Goal: Task Accomplishment & Management: Manage account settings

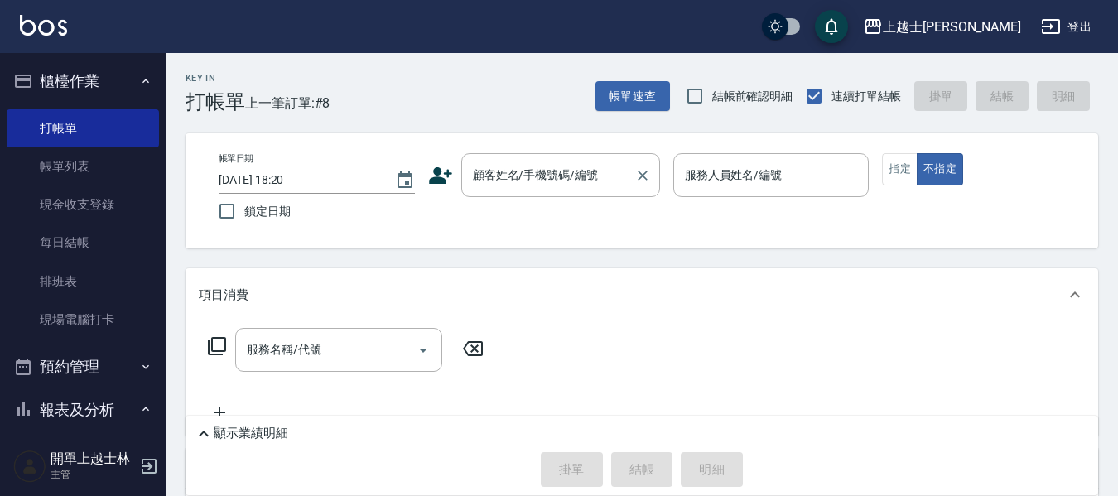
drag, startPoint x: 0, startPoint y: 0, endPoint x: 569, endPoint y: 178, distance: 596.3
click at [569, 178] on div "顧客姓名/手機號碼/編號 顧客姓名/手機號碼/編號" at bounding box center [560, 175] width 199 height 44
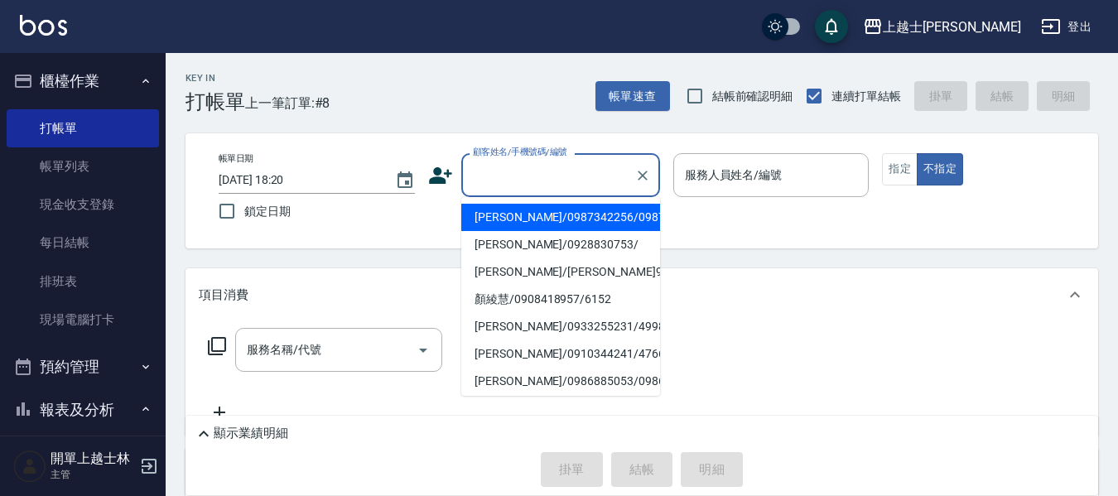
click at [549, 231] on li "顏郁方/0987342256/0987342256" at bounding box center [560, 217] width 199 height 27
type input "顏郁方/0987342256/0987342256"
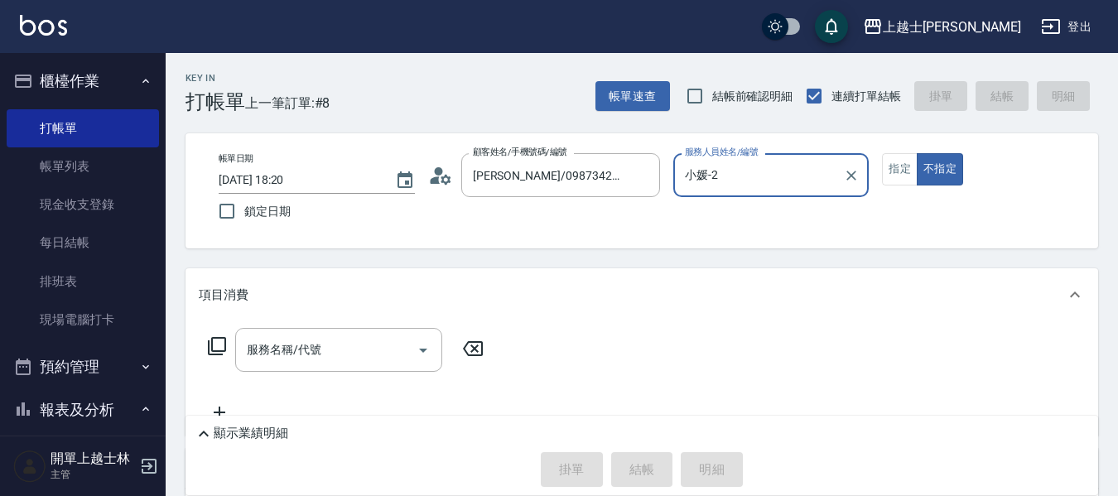
type input "小媛-2"
click at [906, 172] on button "指定" at bounding box center [900, 169] width 36 height 32
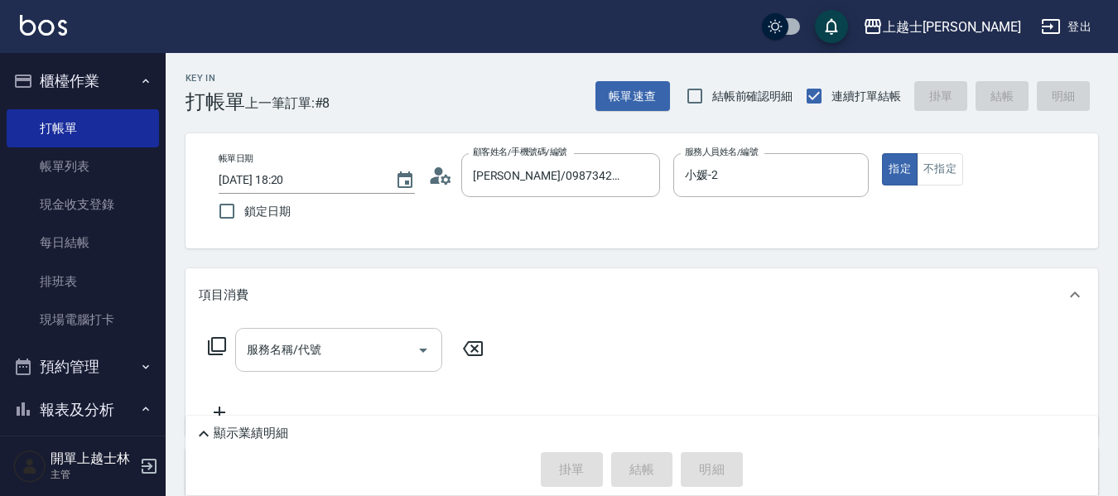
click at [299, 350] on div "服務名稱/代號 服務名稱/代號" at bounding box center [338, 350] width 207 height 44
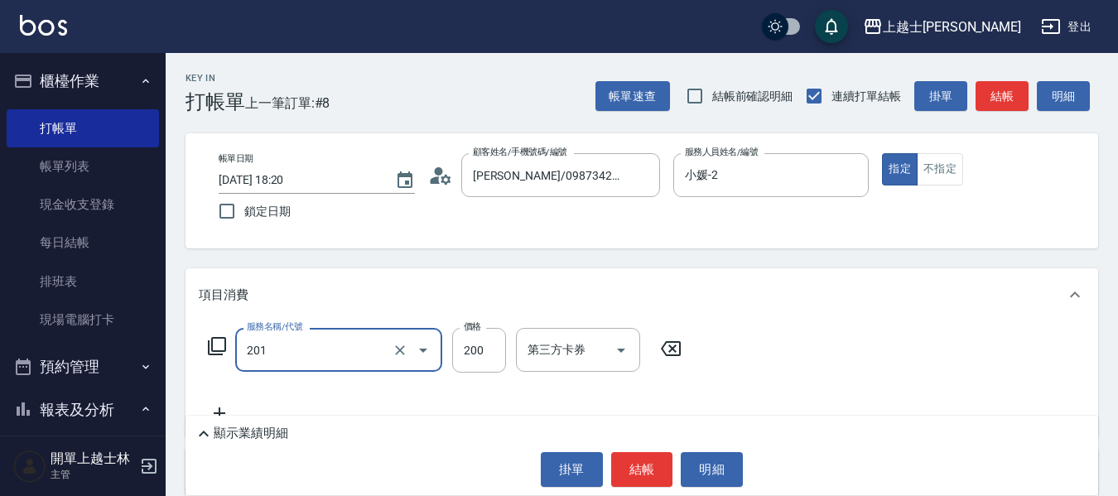
type input "B級單剪(201)"
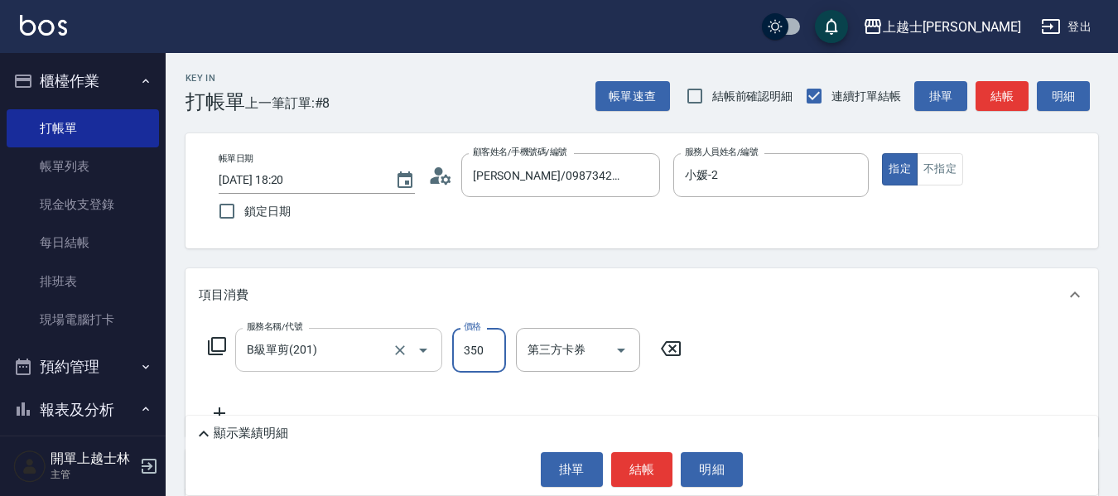
type input "350"
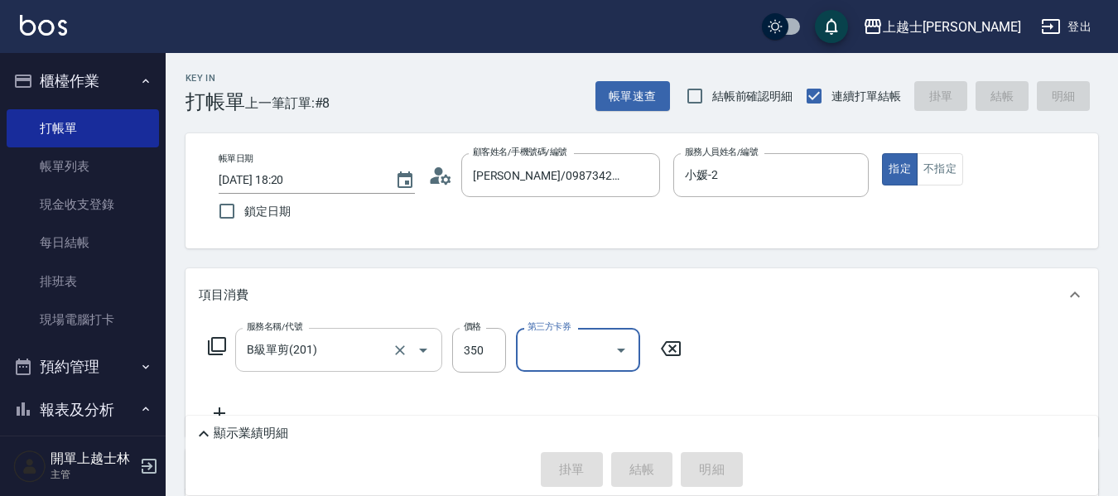
type input "2025/10/14 19:07"
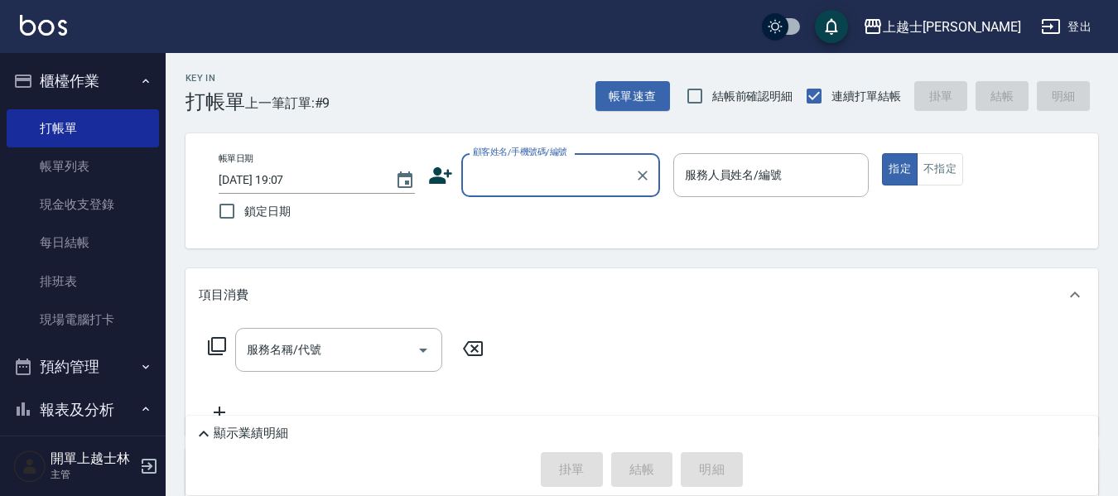
click at [552, 173] on input "顧客姓名/手機號碼/編號" at bounding box center [548, 175] width 159 height 29
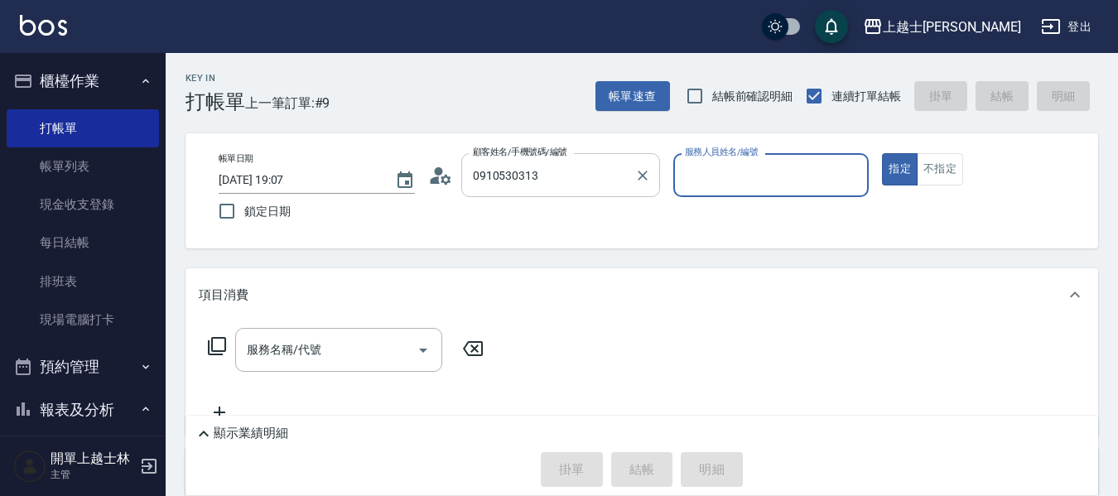
type input "舒媛/0910530313/2"
type input "小媛-2"
click at [882, 153] on button "指定" at bounding box center [900, 169] width 36 height 32
type button "true"
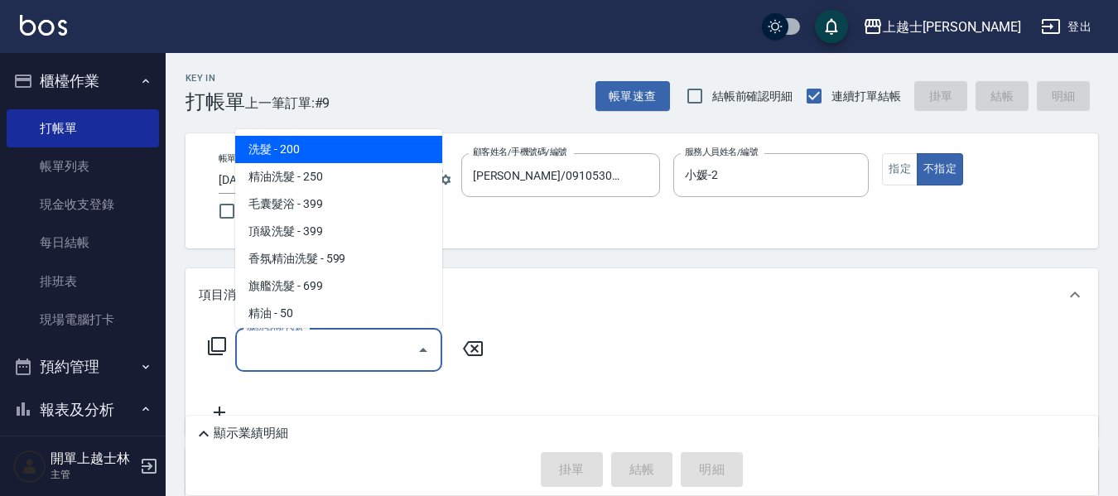
drag, startPoint x: 366, startPoint y: 352, endPoint x: 407, endPoint y: 360, distance: 41.4
click at [366, 353] on input "服務名稱/代號" at bounding box center [326, 349] width 167 height 29
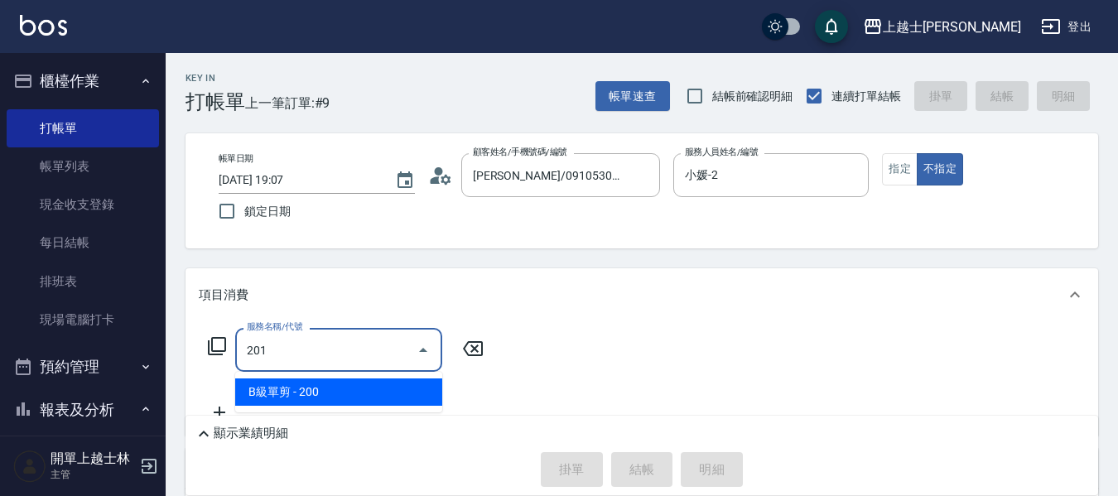
type input "B級單剪(201)"
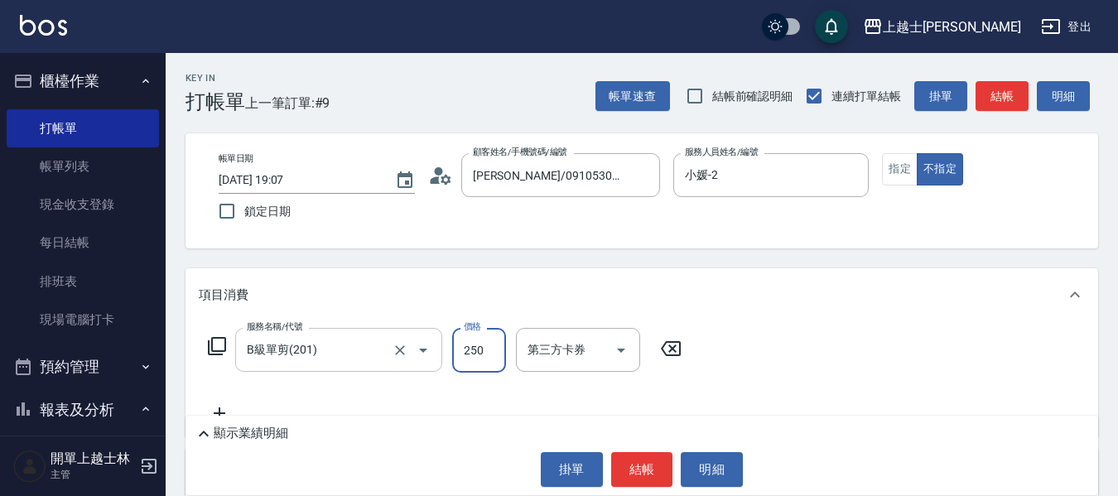
type input "250"
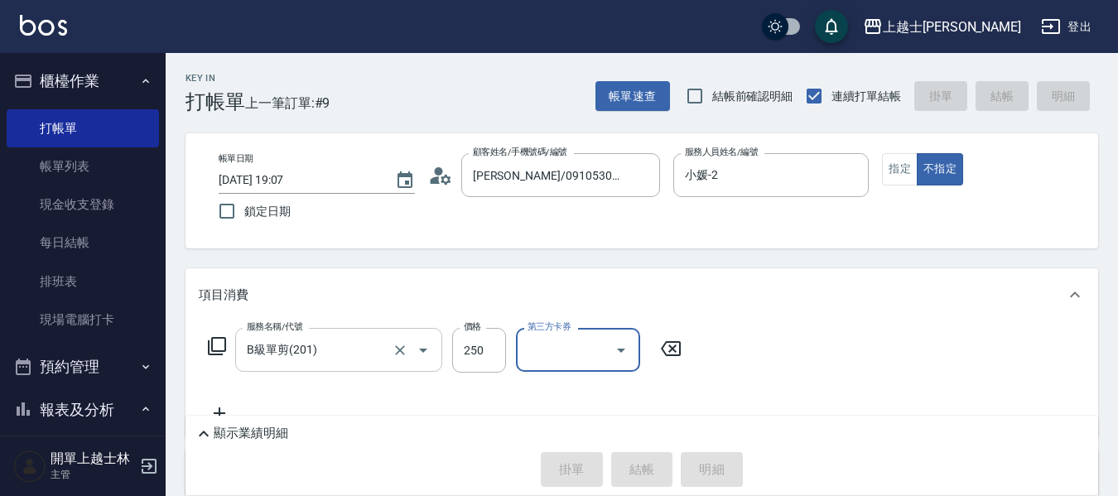
type input "2025/10/14 19:41"
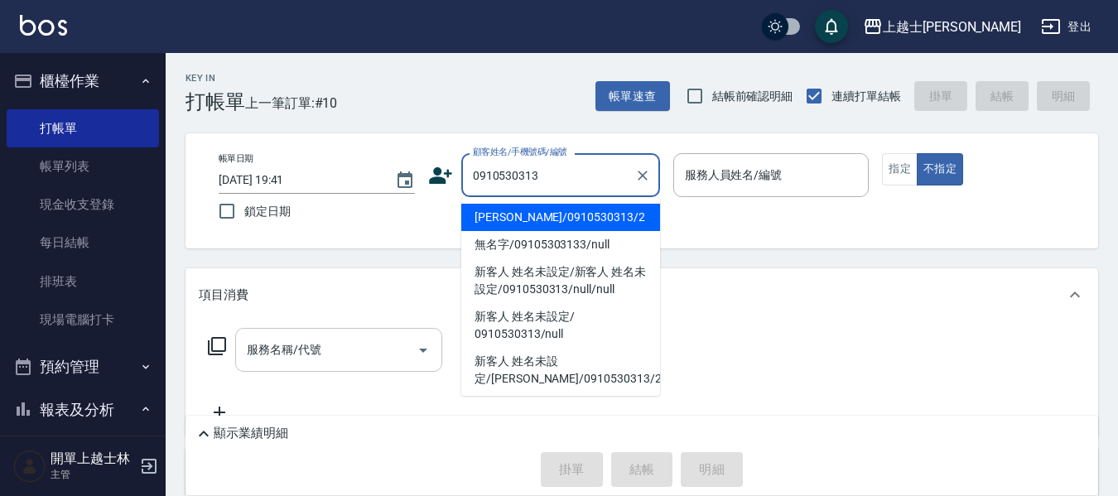
type input "舒媛/0910530313/2"
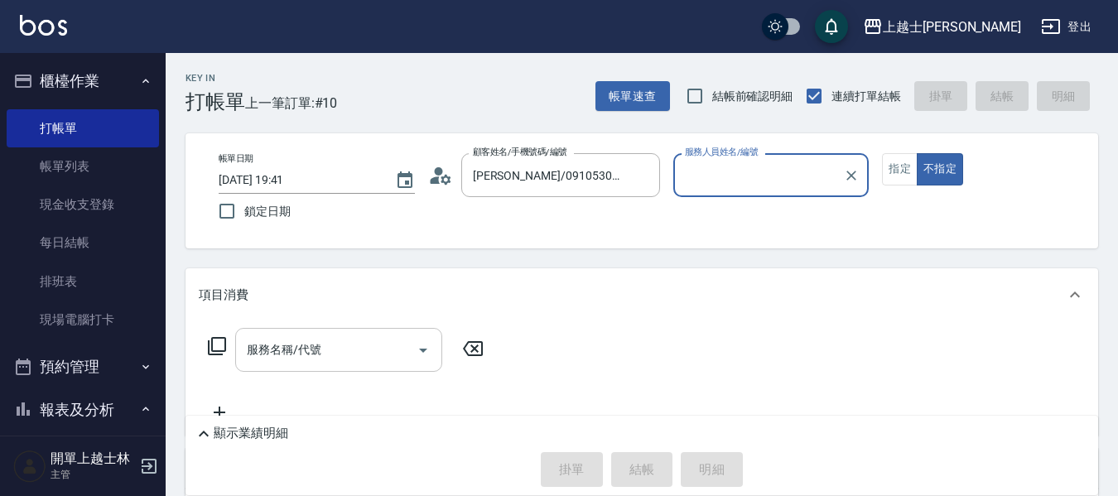
type input "小媛-2"
click at [917, 153] on button "不指定" at bounding box center [940, 169] width 46 height 32
type button "false"
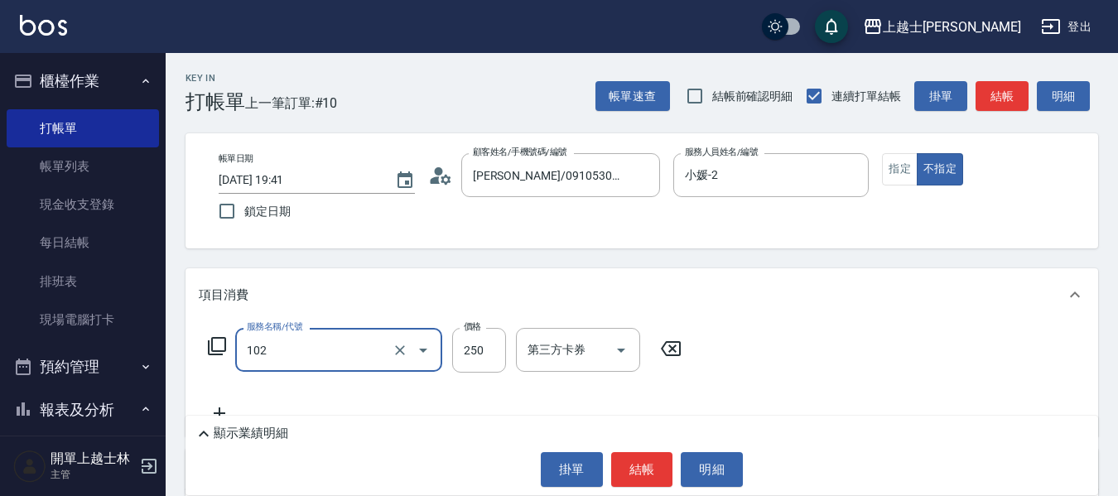
type input "精油洗髮(102)"
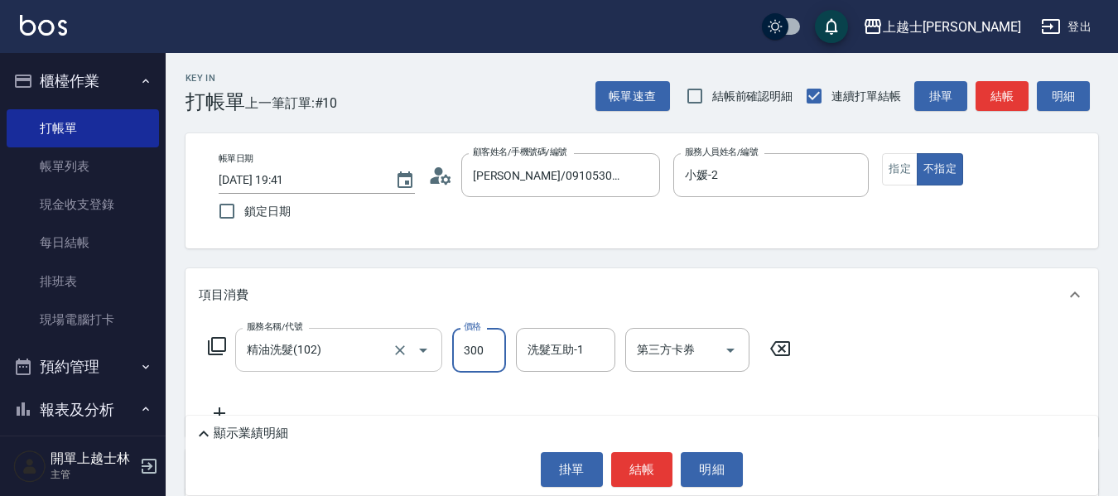
type input "300"
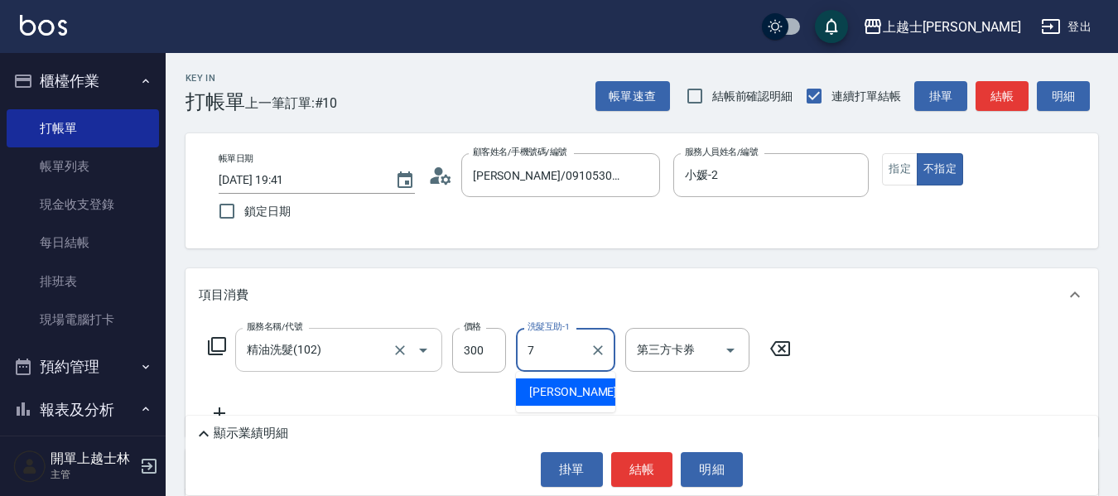
type input "蕾蕾-7"
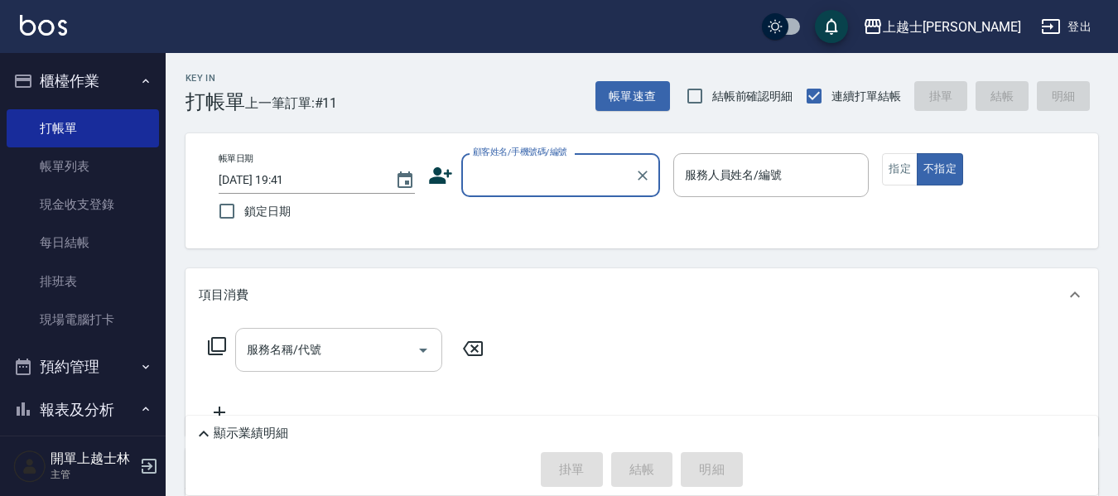
drag, startPoint x: 407, startPoint y: 360, endPoint x: 324, endPoint y: 362, distance: 82.9
click at [437, 327] on div "服務名稱/代號 服務名稱/代號" at bounding box center [642, 378] width 913 height 114
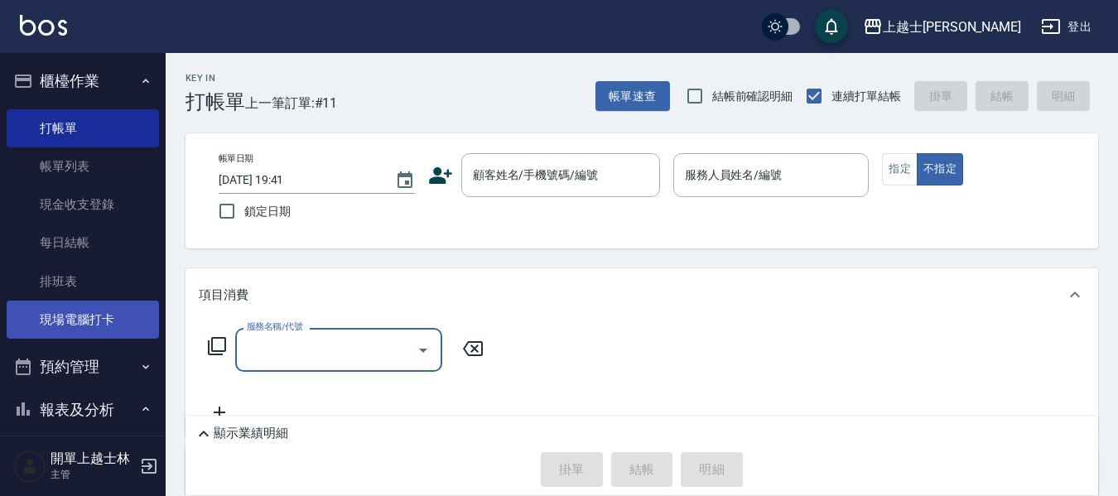
drag, startPoint x: 324, startPoint y: 362, endPoint x: 111, endPoint y: 319, distance: 217.2
click at [104, 312] on link "現場電腦打卡" at bounding box center [83, 320] width 152 height 38
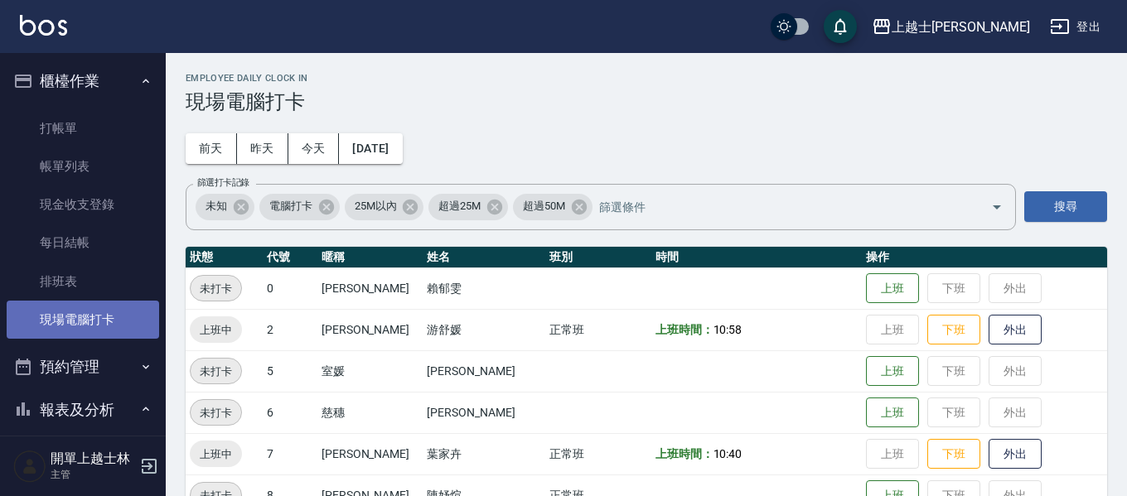
drag, startPoint x: 124, startPoint y: 327, endPoint x: 776, endPoint y: 413, distance: 657.6
click at [124, 325] on link "現場電腦打卡" at bounding box center [83, 320] width 152 height 38
click at [124, 323] on link "現場電腦打卡" at bounding box center [83, 320] width 152 height 38
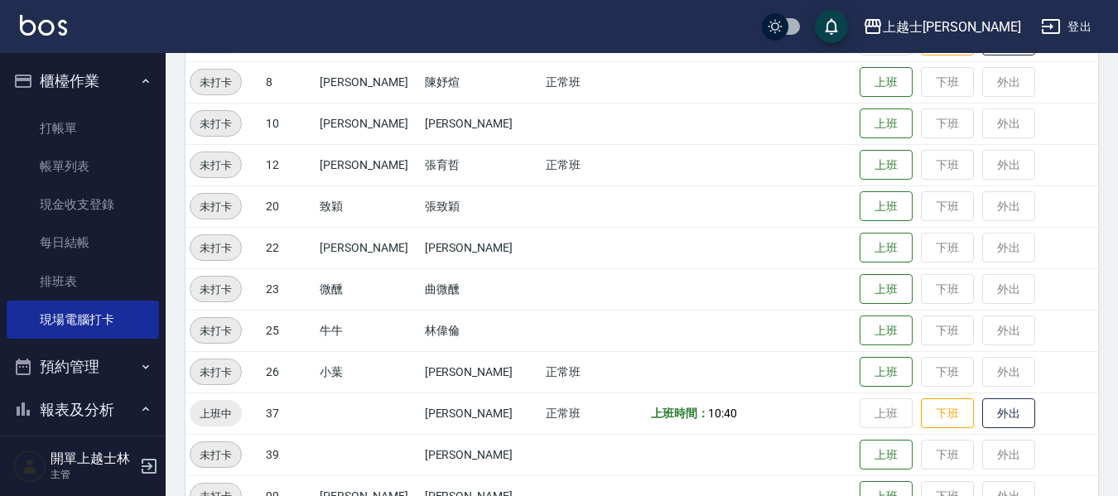
scroll to position [414, 0]
click at [921, 405] on button "下班" at bounding box center [947, 412] width 53 height 29
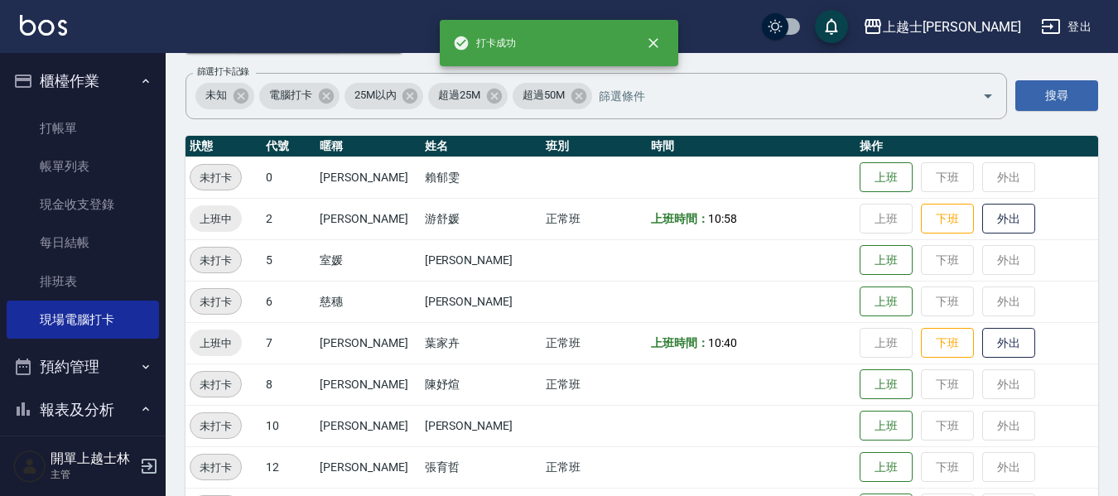
scroll to position [83, 0]
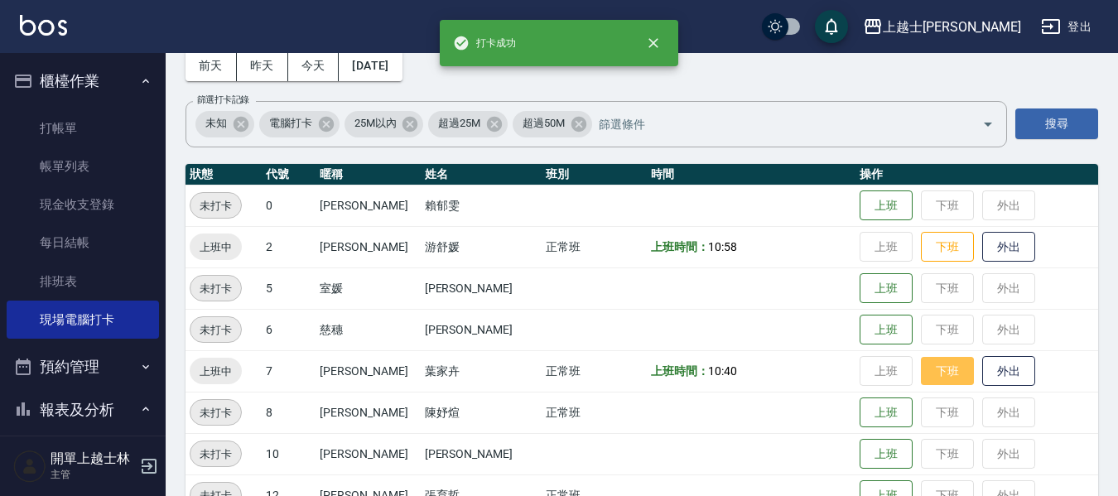
click at [924, 367] on button "下班" at bounding box center [947, 371] width 53 height 29
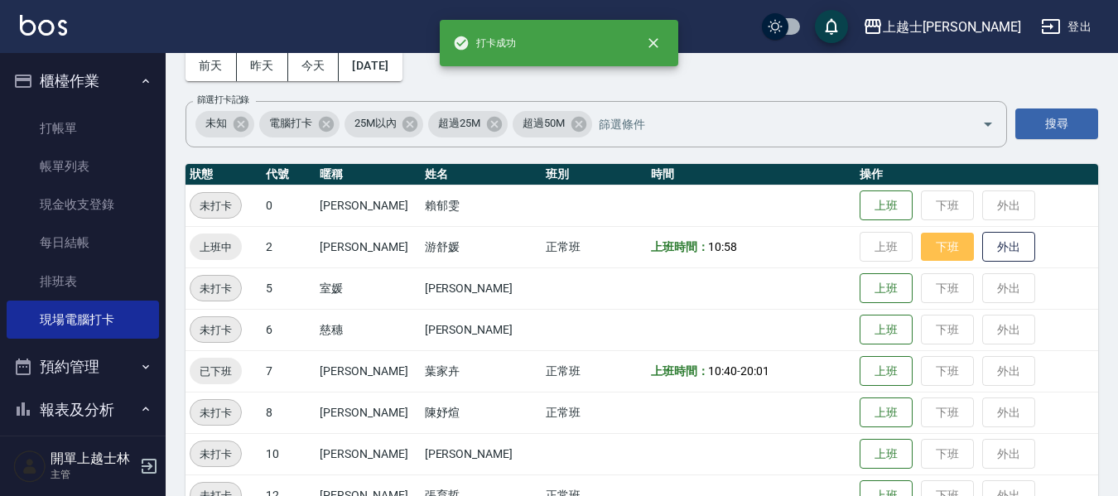
click at [931, 251] on button "下班" at bounding box center [947, 247] width 53 height 29
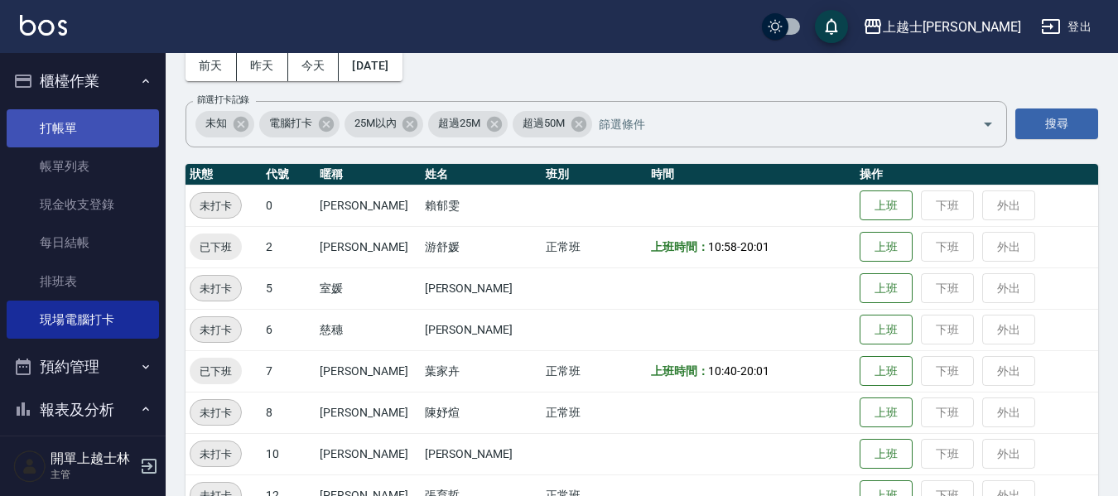
click at [38, 142] on link "打帳單" at bounding box center [83, 128] width 152 height 38
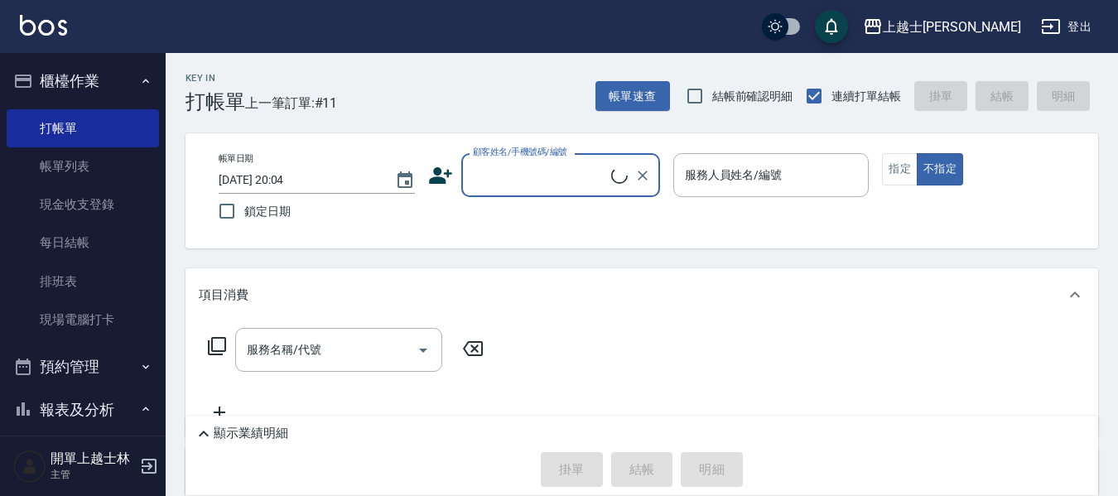
click at [523, 176] on input "顧客姓名/手機號碼/編號" at bounding box center [540, 175] width 142 height 29
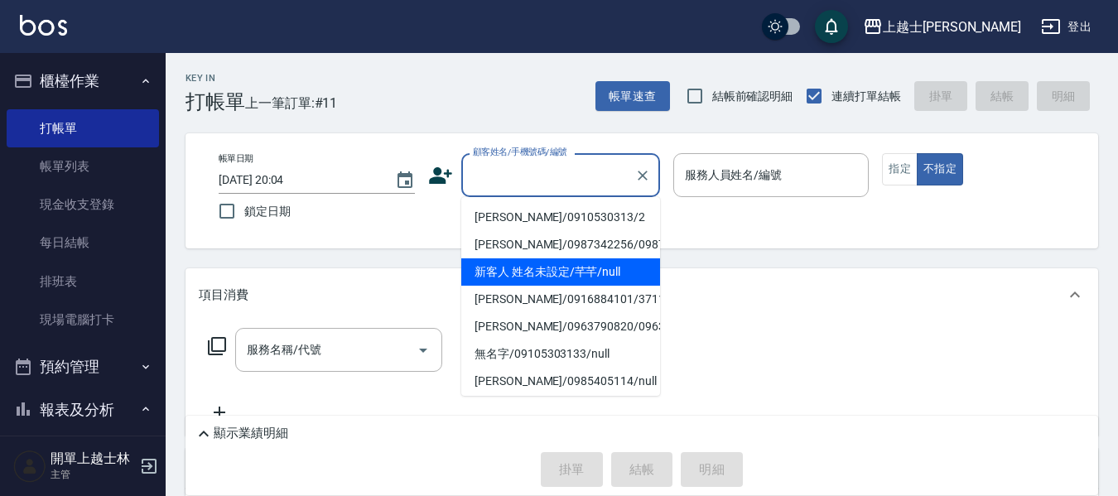
drag, startPoint x: 537, startPoint y: 292, endPoint x: 727, endPoint y: 169, distance: 226.6
click at [538, 286] on li "新客人 姓名未設定/芊芊/null" at bounding box center [560, 271] width 199 height 27
type input "新客人 姓名未設定/芊芊/null"
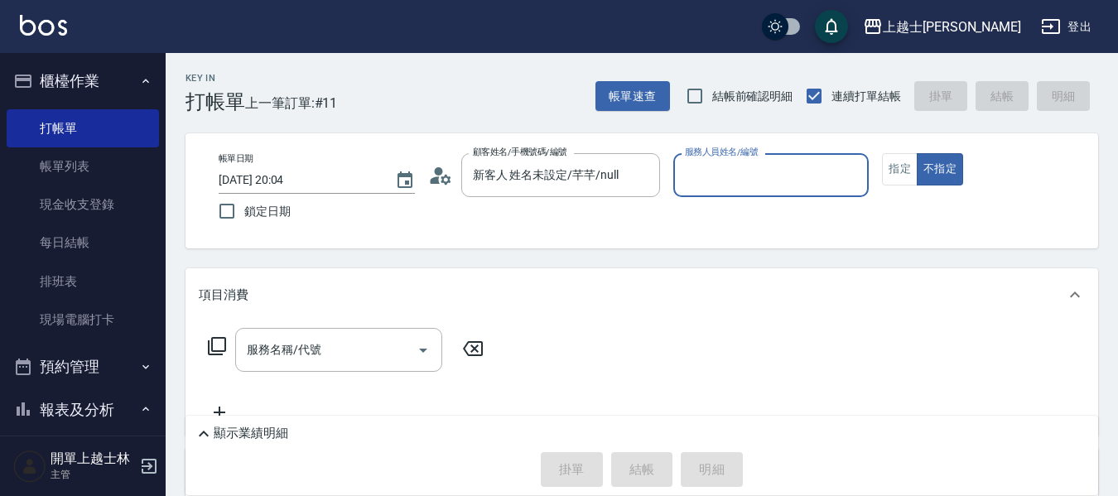
click at [727, 169] on input "服務人員姓名/編號" at bounding box center [771, 175] width 181 height 29
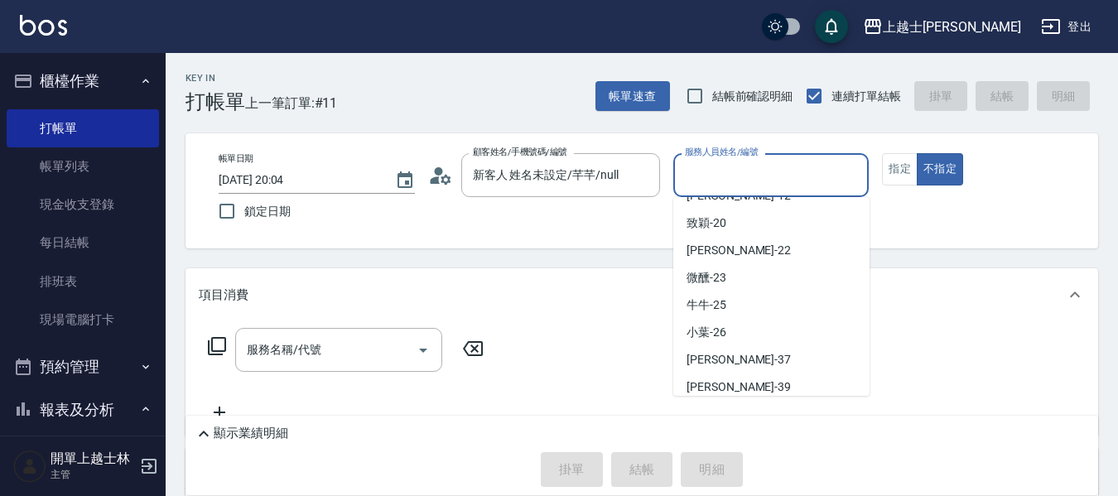
scroll to position [249, 0]
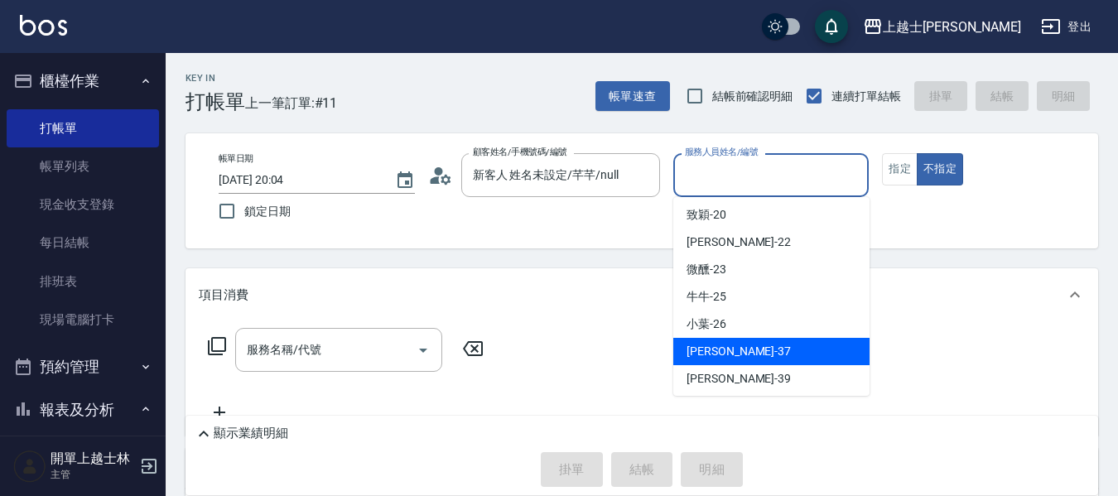
click at [742, 344] on div "千芊芊 -37" at bounding box center [771, 351] width 196 height 27
type input "千芊芊-37"
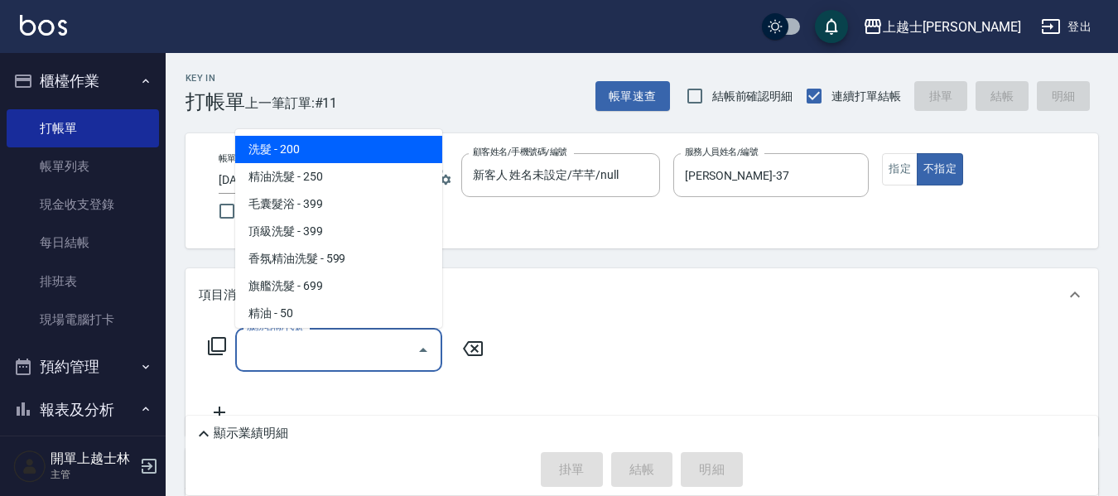
click at [305, 358] on input "服務名稱/代號" at bounding box center [326, 349] width 167 height 29
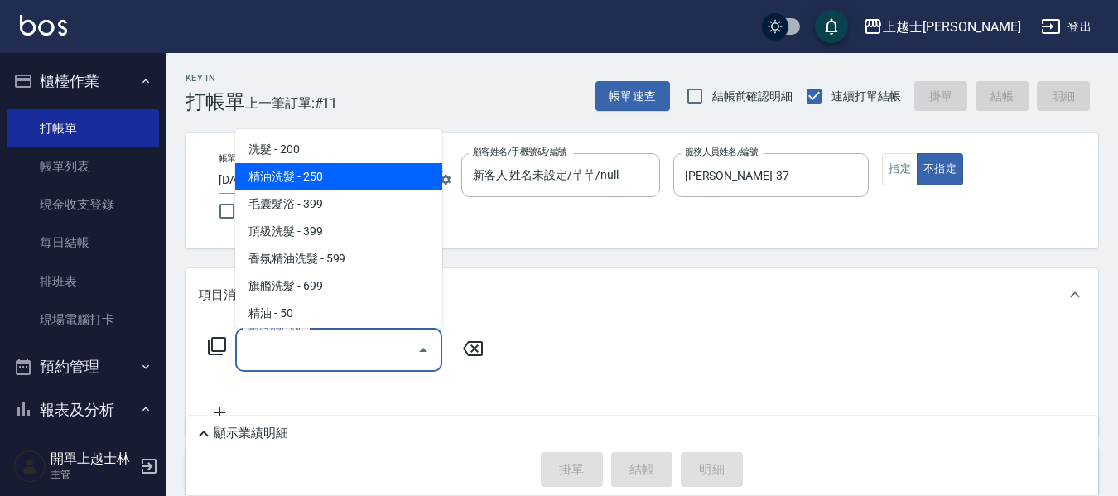
drag, startPoint x: 338, startPoint y: 185, endPoint x: 458, endPoint y: 319, distance: 180.1
click at [335, 185] on span "精油洗髮 - 250" at bounding box center [338, 176] width 207 height 27
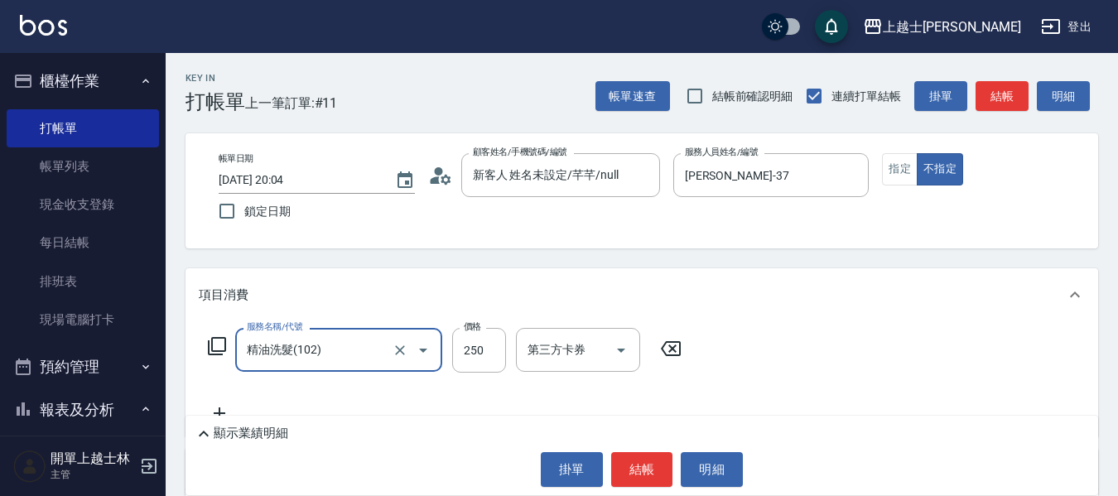
type input "精油洗髮(102)"
click at [459, 350] on input "250" at bounding box center [479, 350] width 54 height 45
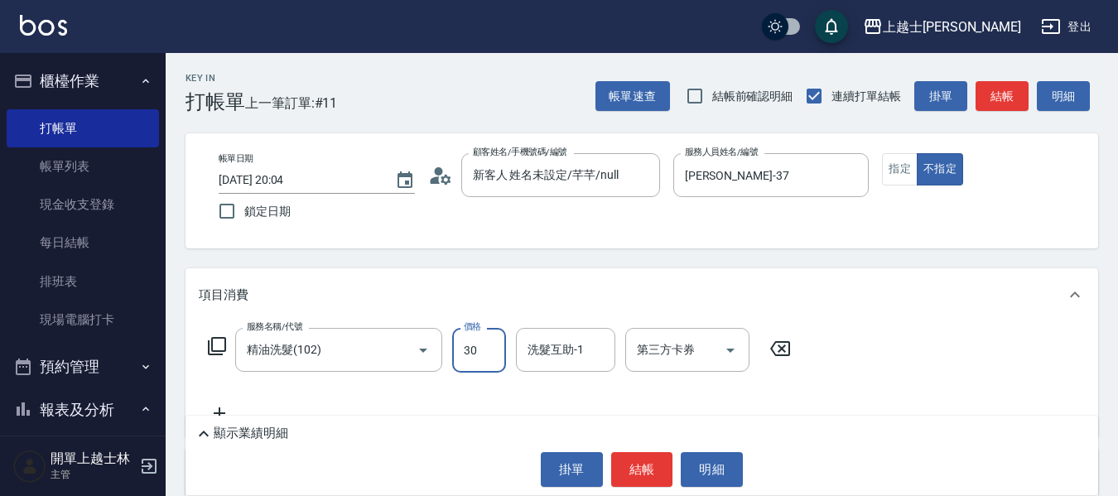
type input "300"
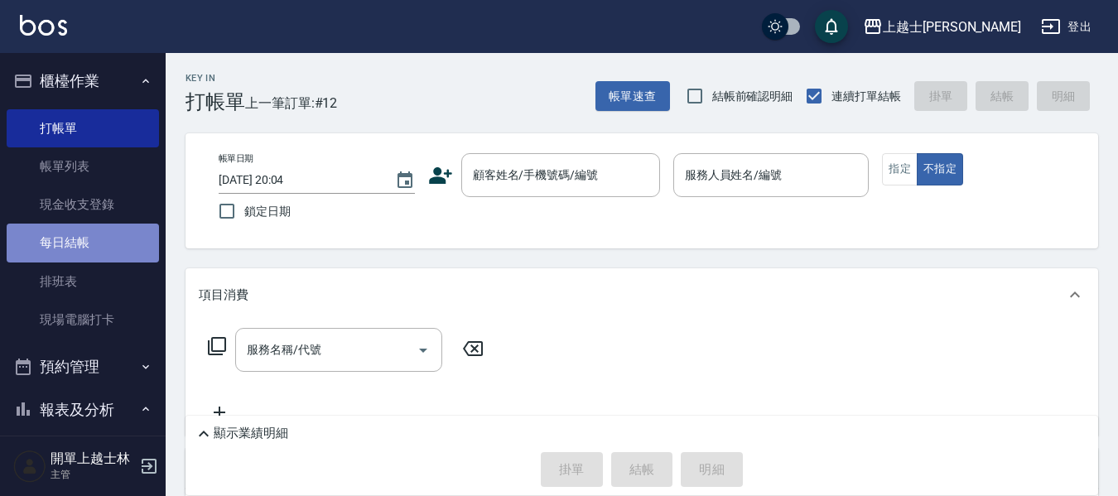
click at [93, 249] on link "每日結帳" at bounding box center [83, 243] width 152 height 38
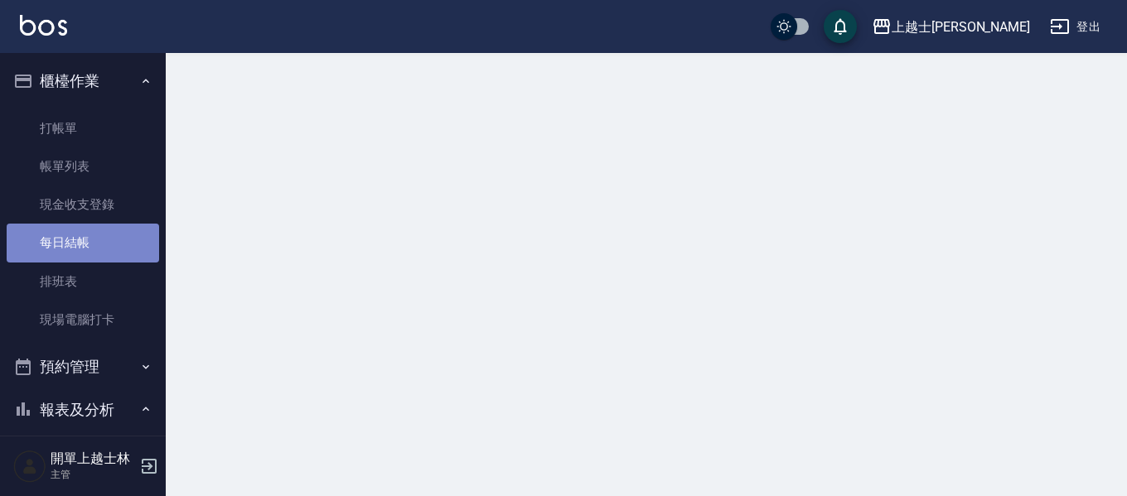
click at [93, 249] on link "每日結帳" at bounding box center [83, 243] width 152 height 38
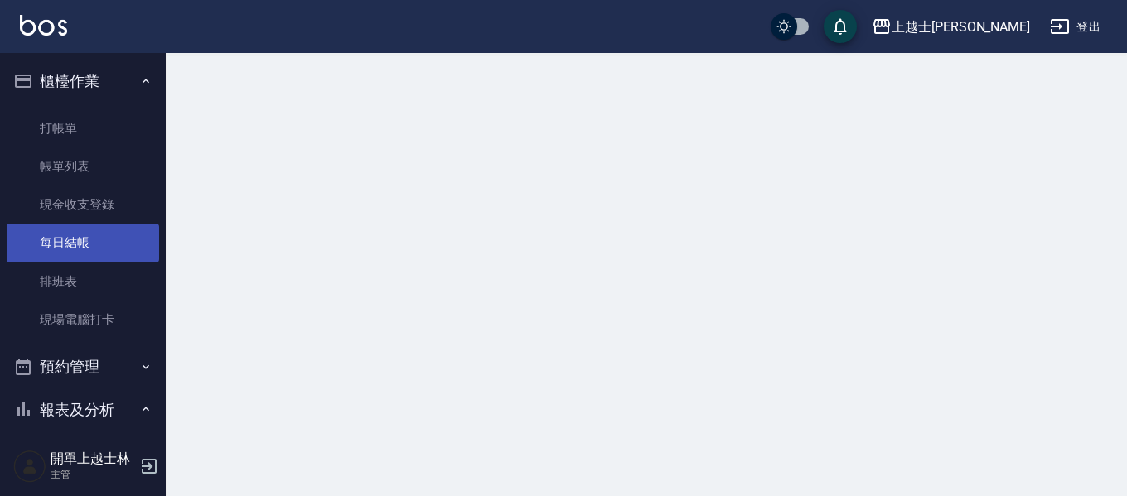
drag, startPoint x: 93, startPoint y: 249, endPoint x: 115, endPoint y: 238, distance: 24.8
click at [94, 249] on link "每日結帳" at bounding box center [83, 243] width 152 height 38
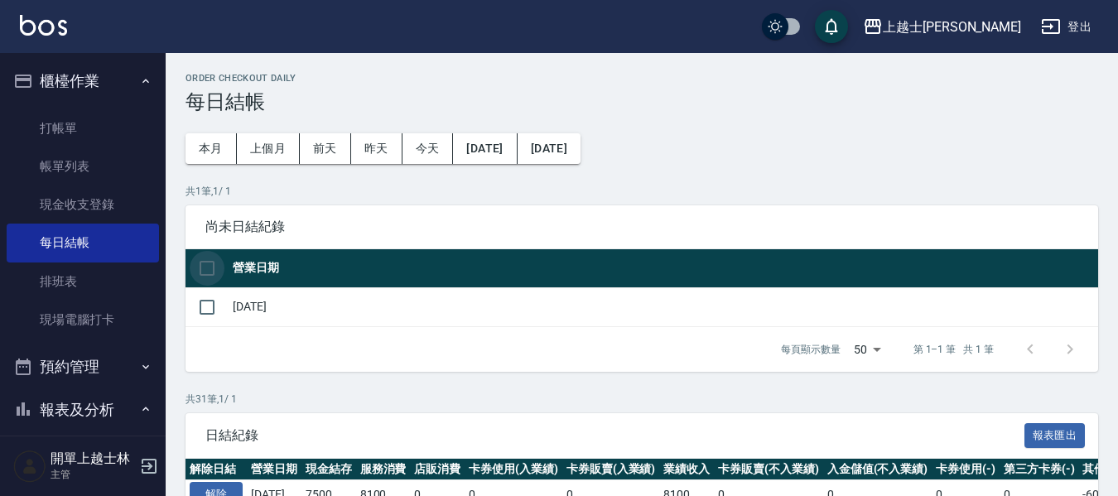
click at [205, 269] on input "checkbox" at bounding box center [207, 268] width 35 height 35
checkbox input "true"
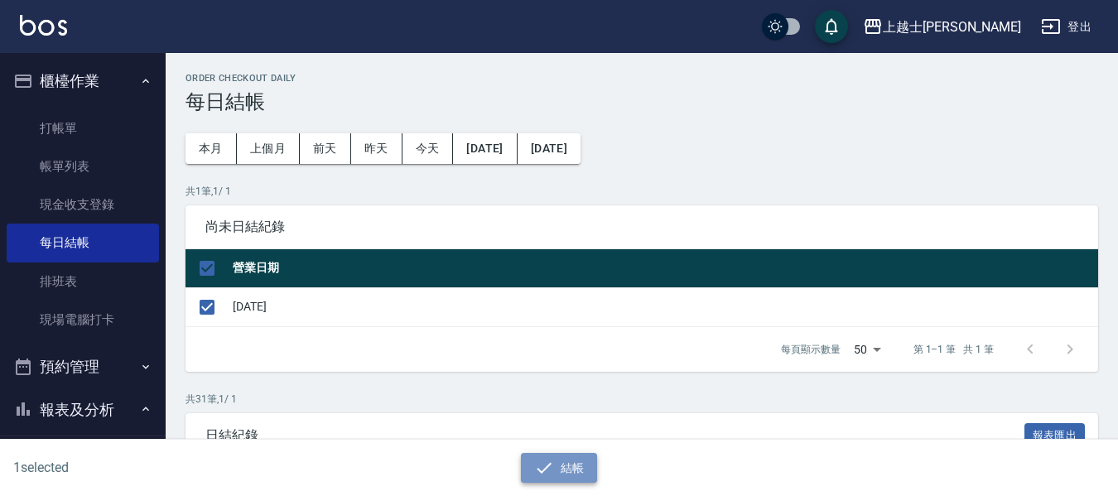
click at [537, 472] on icon "button" at bounding box center [544, 468] width 20 height 20
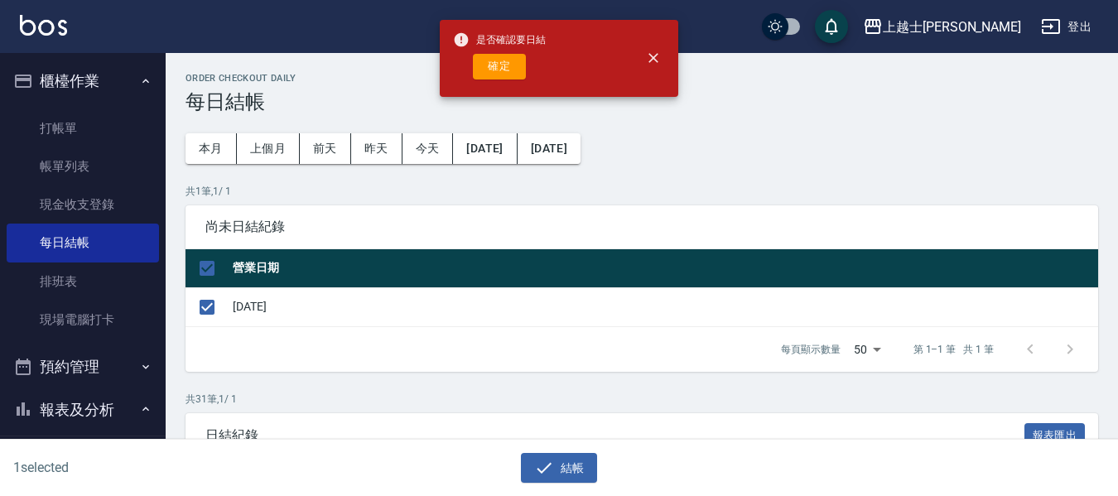
click at [477, 65] on button "確定" at bounding box center [499, 67] width 53 height 26
checkbox input "false"
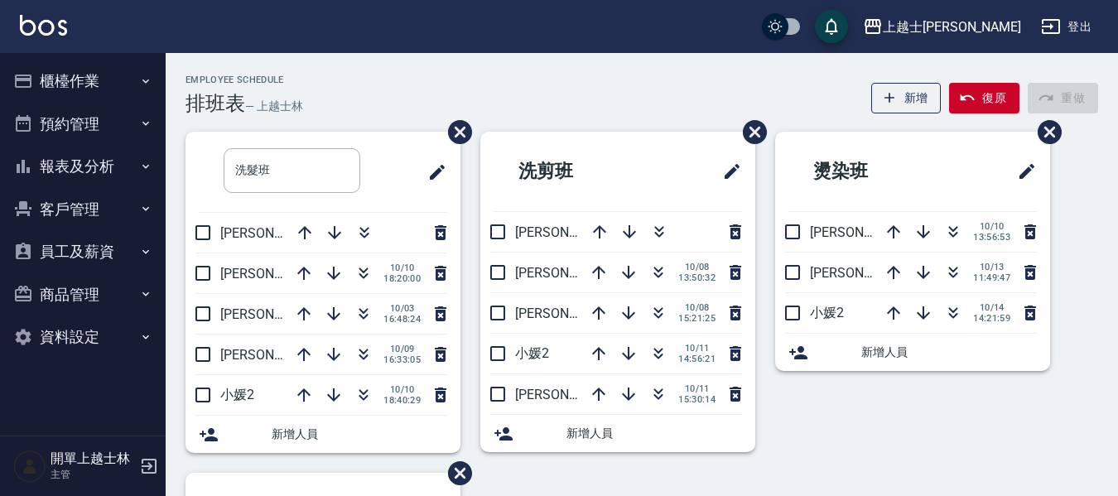
drag, startPoint x: 603, startPoint y: 210, endPoint x: 597, endPoint y: 198, distance: 13.7
drag, startPoint x: 597, startPoint y: 198, endPoint x: 640, endPoint y: 69, distance: 136.2
click at [640, 69] on div "Employee Schedule 排班表 — 上越士林 新增 復原 重做 洗髮班 ​ 千芊芊37 妤煊8 10/10 18:20:00 哲哲12 10/03…" at bounding box center [642, 416] width 953 height 726
click at [662, 351] on icon "button" at bounding box center [659, 354] width 20 height 20
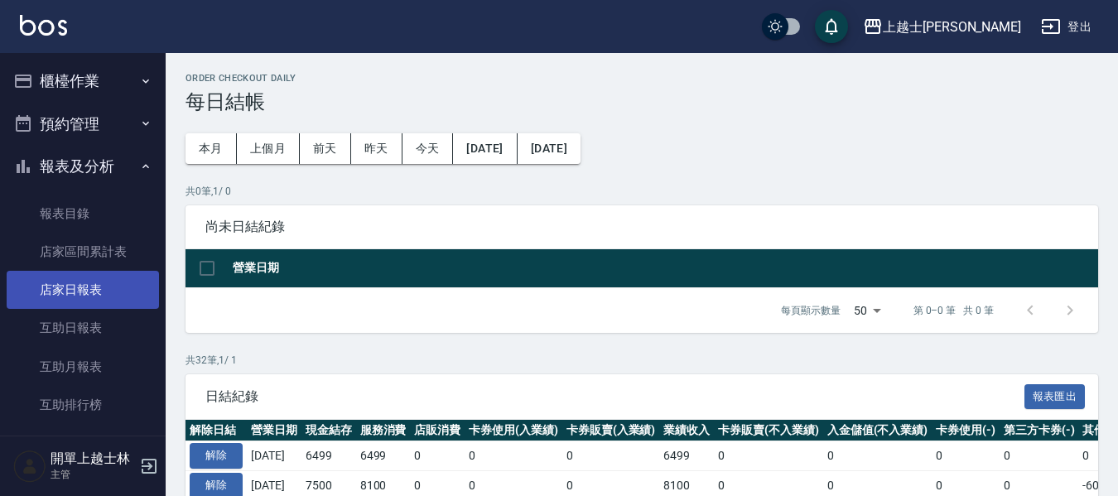
click at [73, 306] on link "店家日報表" at bounding box center [83, 290] width 152 height 38
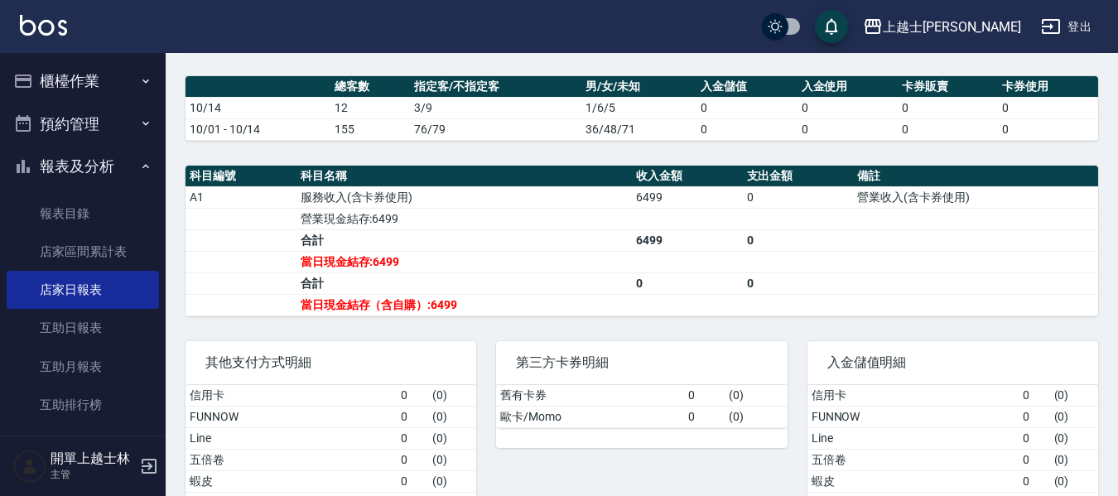
scroll to position [414, 0]
